Goal: Communication & Community: Connect with others

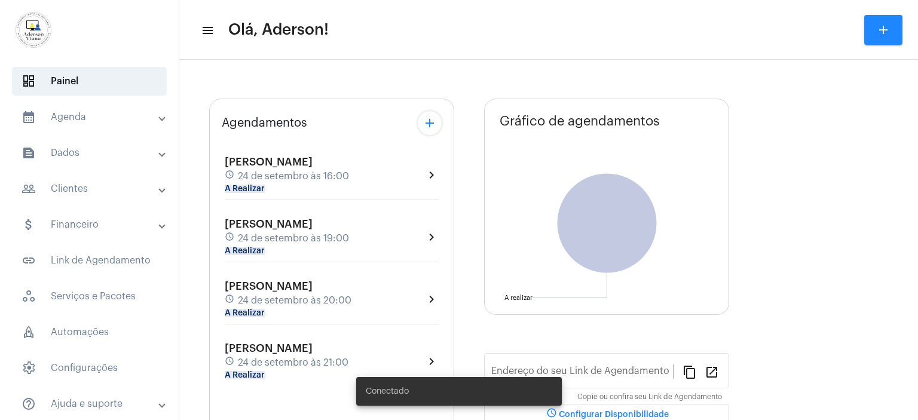
type input "[URL][DOMAIN_NAME]"
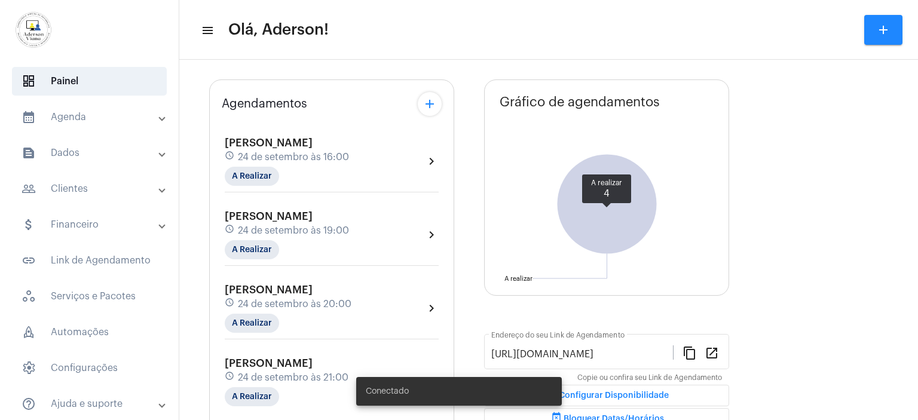
scroll to position [120, 0]
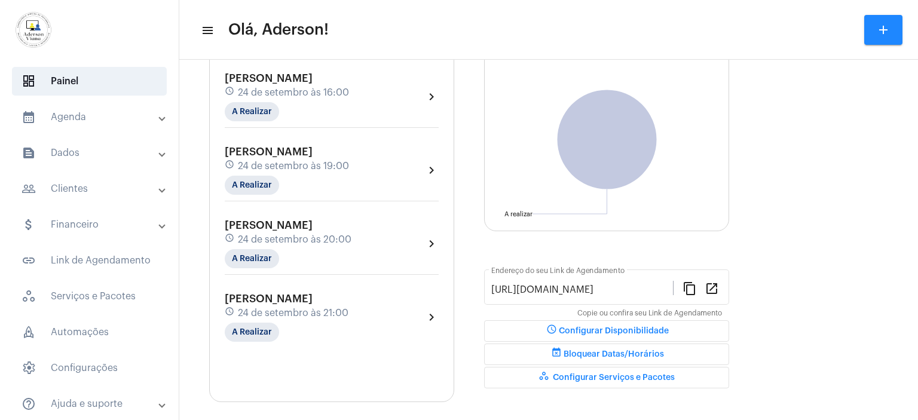
click at [263, 172] on div "[PERSON_NAME] schedule [DATE] 19:00 A Realizar" at bounding box center [287, 170] width 124 height 49
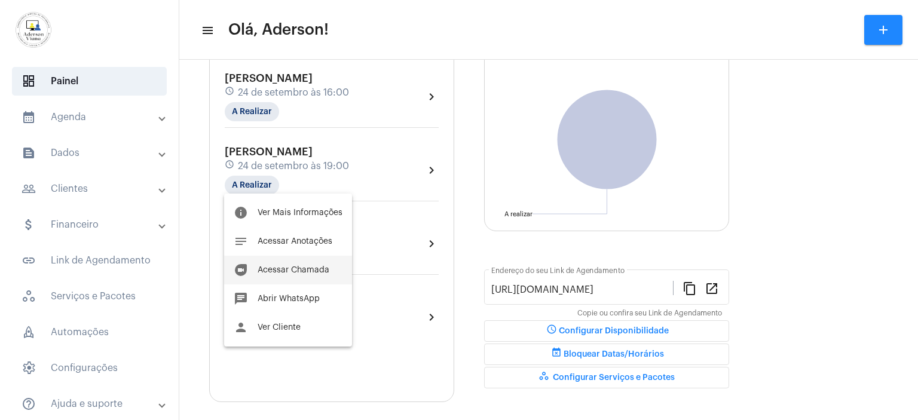
click at [307, 273] on span "Acessar Chamada" at bounding box center [294, 270] width 72 height 8
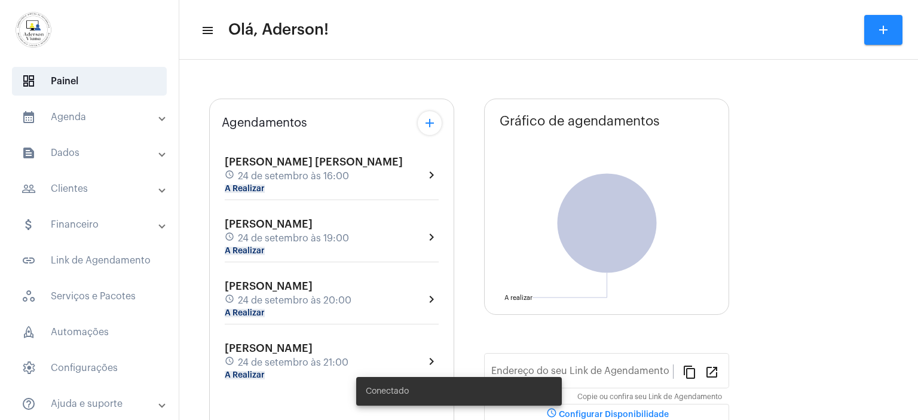
type input "[URL][DOMAIN_NAME][PERSON_NAME]"
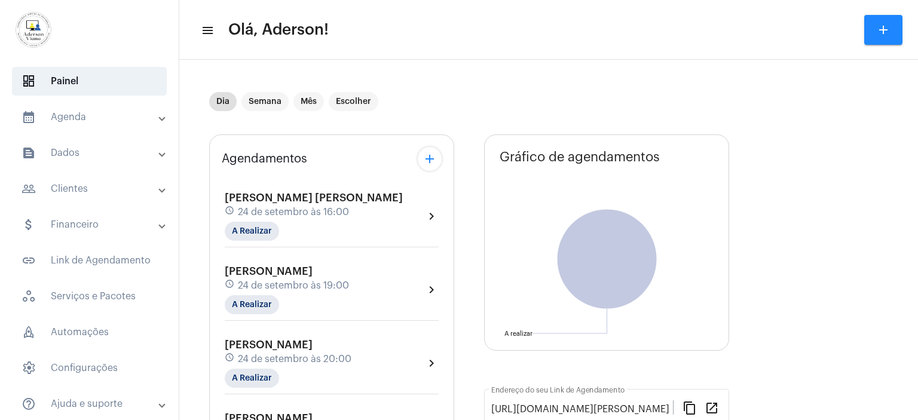
click at [72, 117] on mat-panel-title "calendar_month_outlined Agenda" at bounding box center [91, 117] width 138 height 14
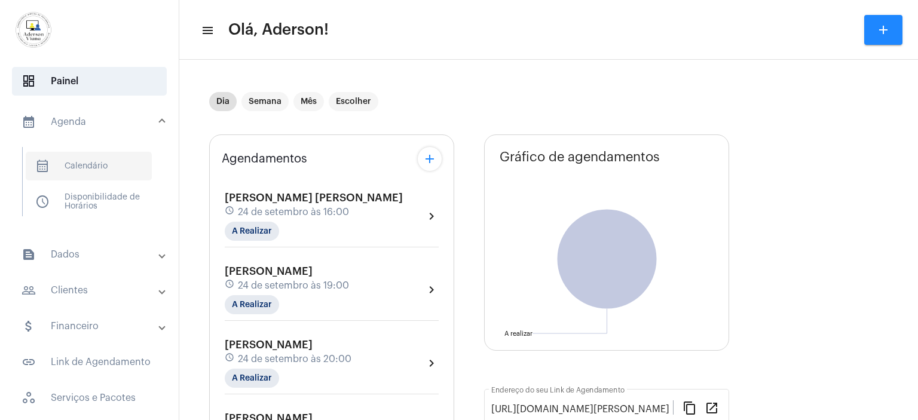
click at [84, 161] on span "calendar_month_outlined Calendário" at bounding box center [89, 166] width 126 height 29
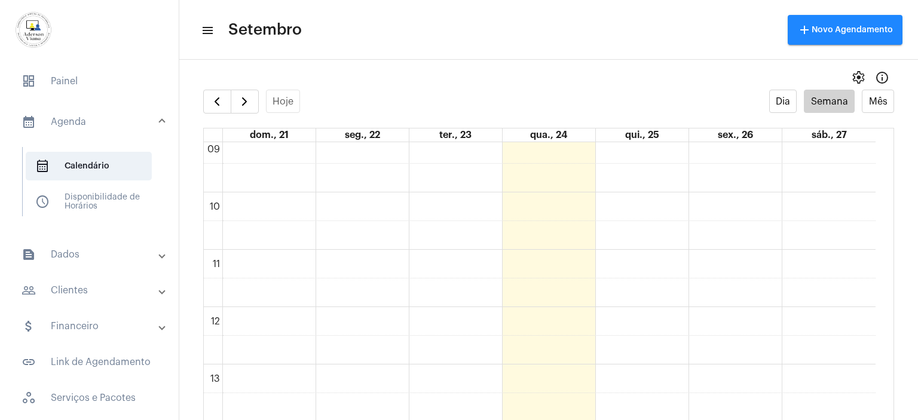
scroll to position [643, 0]
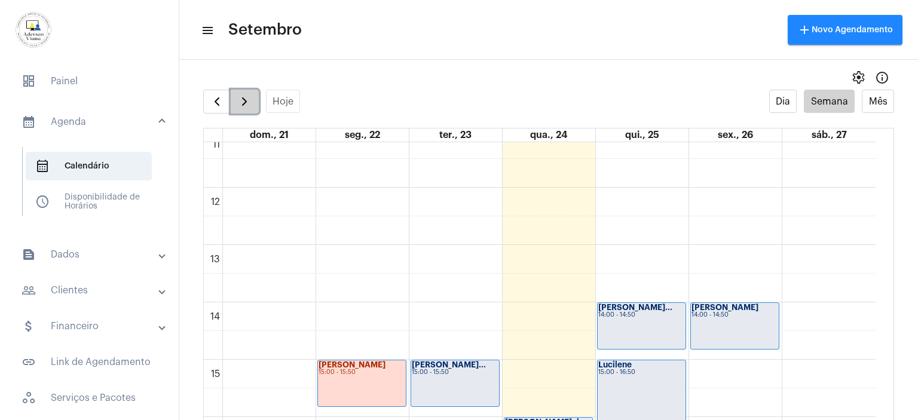
click at [244, 103] on span "button" at bounding box center [244, 101] width 14 height 14
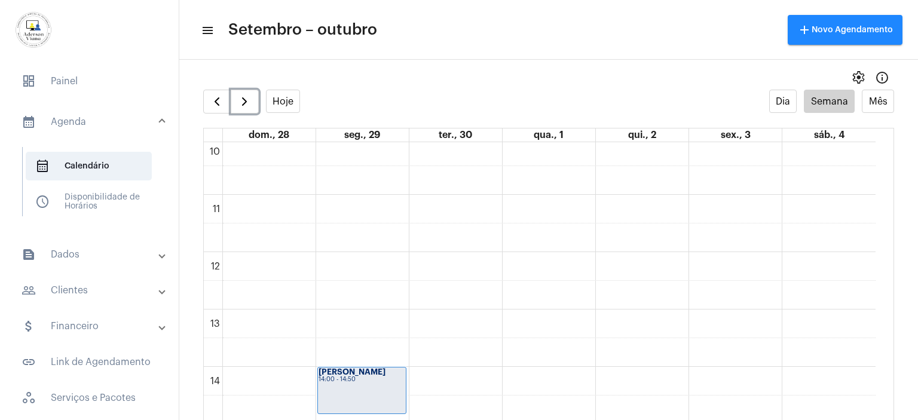
scroll to position [583, 0]
click at [220, 102] on span "button" at bounding box center [217, 101] width 14 height 14
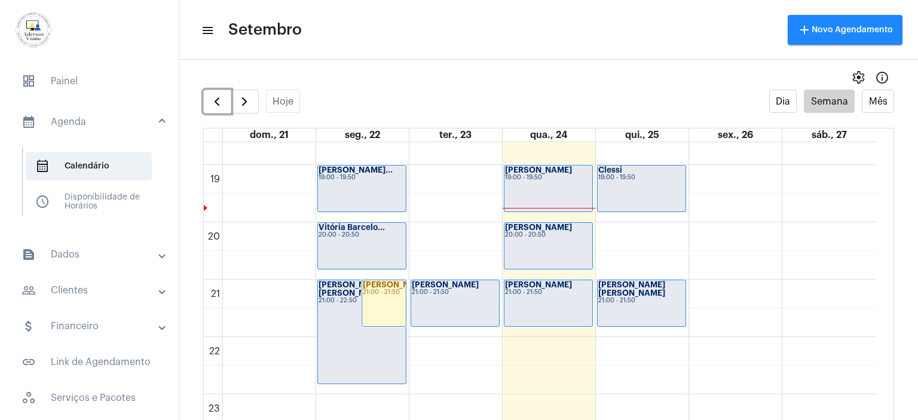
scroll to position [1074, 0]
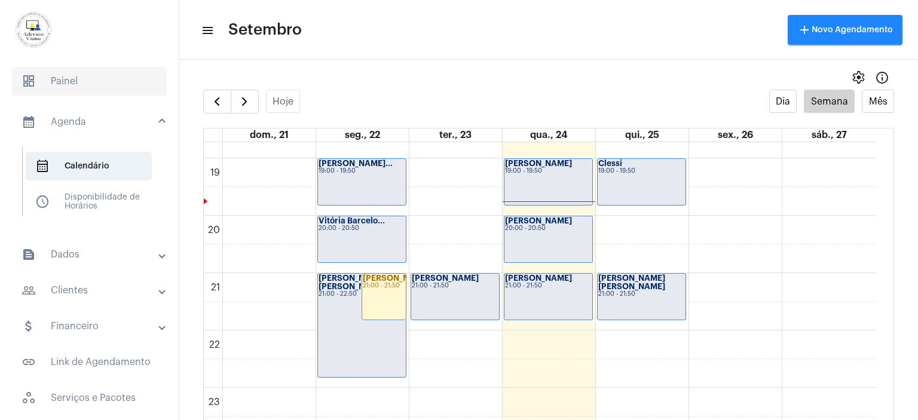
click at [65, 78] on span "dashboard Painel" at bounding box center [89, 81] width 155 height 29
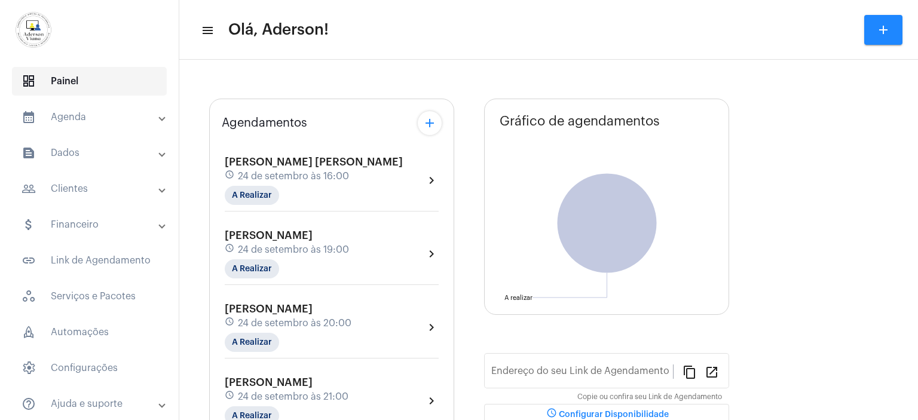
type input "[URL][DOMAIN_NAME][PERSON_NAME]"
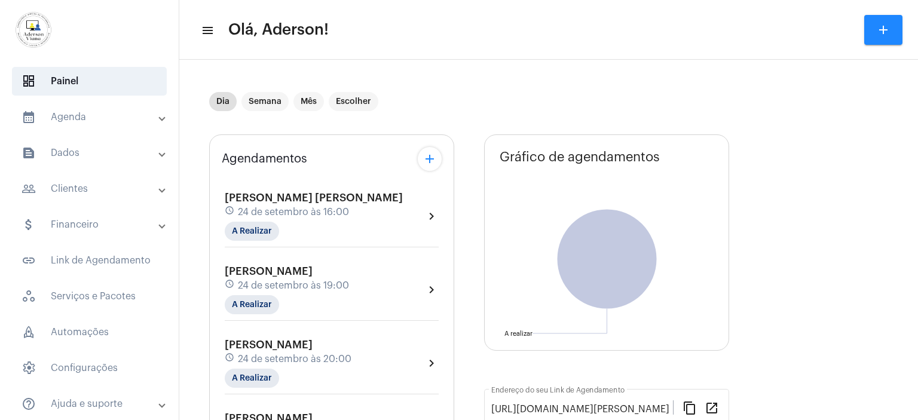
click at [282, 350] on div "[PERSON_NAME] schedule 24 de setembro às 20:00 A Realizar" at bounding box center [288, 363] width 127 height 49
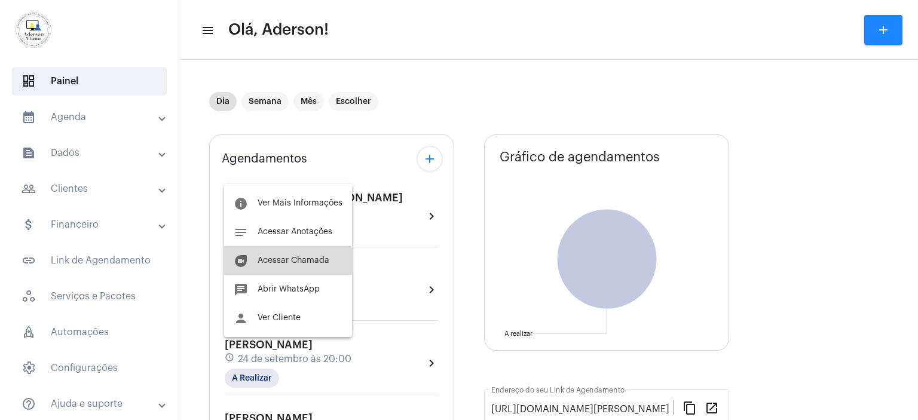
click at [270, 263] on span "Acessar Chamada" at bounding box center [294, 260] width 72 height 8
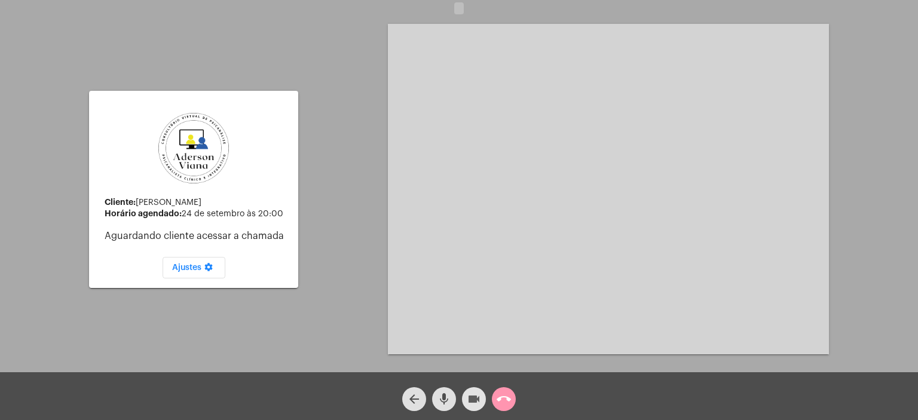
click at [476, 399] on mat-icon "videocam" at bounding box center [474, 399] width 14 height 14
click at [476, 399] on mat-icon "videocam_off" at bounding box center [474, 399] width 14 height 14
